Goal: Task Accomplishment & Management: Complete application form

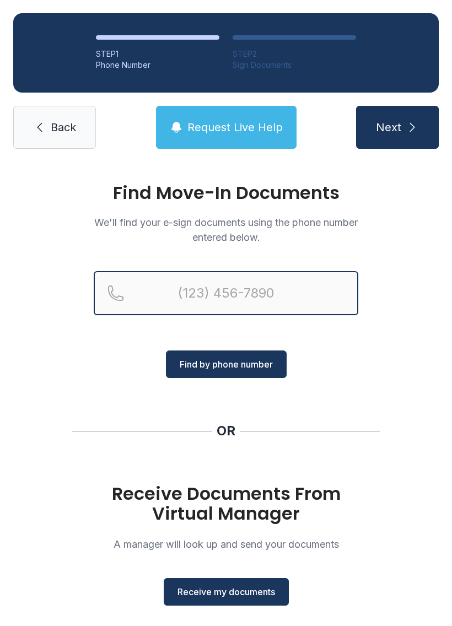
click at [254, 302] on input "Reservation phone number" at bounding box center [226, 293] width 264 height 44
type input "[PHONE_NUMBER]"
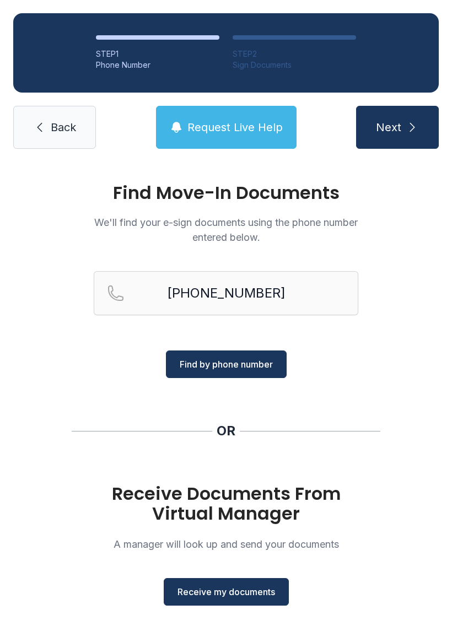
click at [396, 123] on span "Next" at bounding box center [388, 127] width 25 height 15
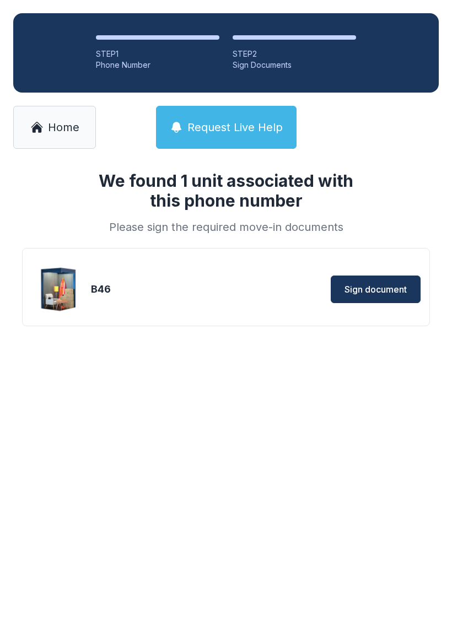
click at [366, 284] on span "Sign document" at bounding box center [375, 289] width 62 height 13
click at [53, 115] on link "Home" at bounding box center [54, 127] width 83 height 43
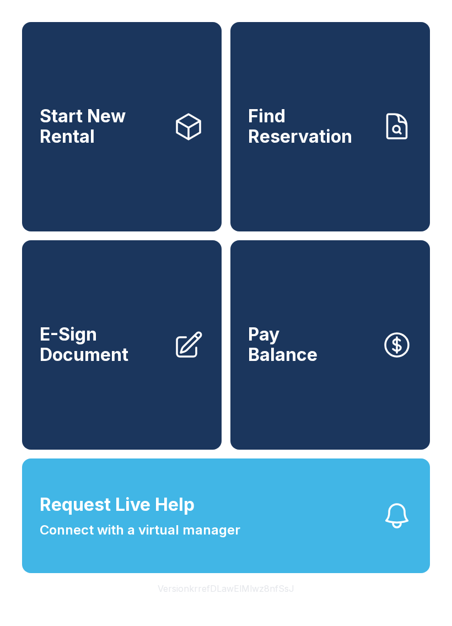
click at [151, 365] on span "E-Sign Document" at bounding box center [102, 344] width 125 height 40
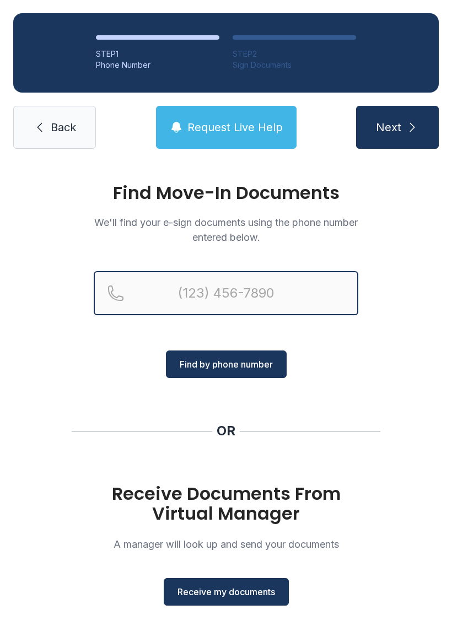
click at [278, 290] on input "Reservation phone number" at bounding box center [226, 293] width 264 height 44
type input "[PHONE_NUMBER]"
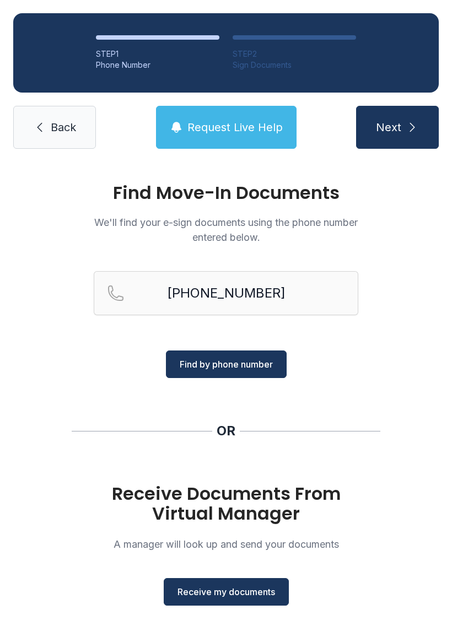
click at [248, 360] on span "Find by phone number" at bounding box center [226, 364] width 93 height 13
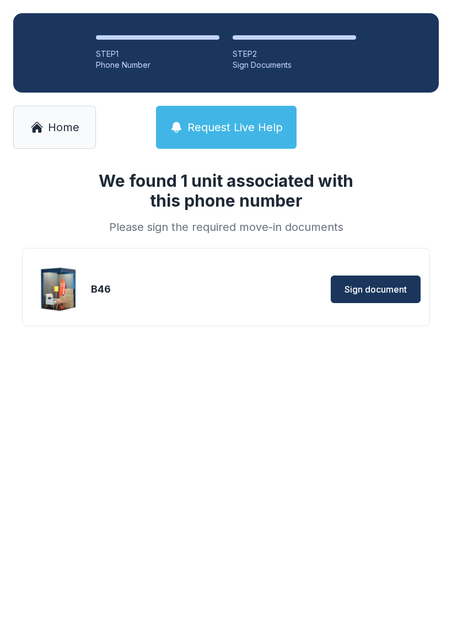
click at [370, 280] on button "Sign document" at bounding box center [376, 289] width 90 height 28
click at [56, 119] on link "Home" at bounding box center [54, 127] width 83 height 43
